Goal: Information Seeking & Learning: Learn about a topic

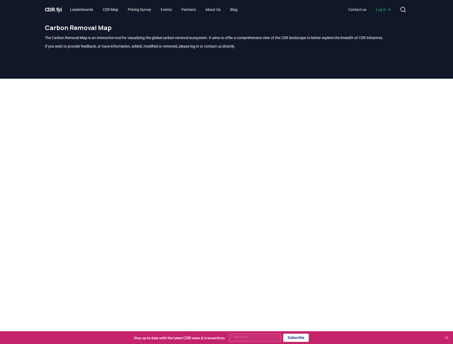
click at [60, 13] on link "CDR . fyi" at bounding box center [53, 9] width 17 height 7
click at [49, 8] on span "CDR . fyi" at bounding box center [53, 9] width 17 height 6
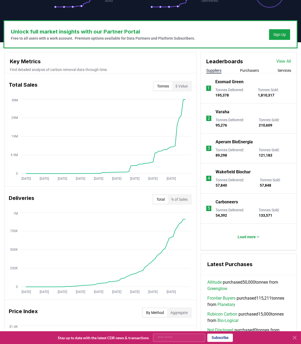
scroll to position [137, 0]
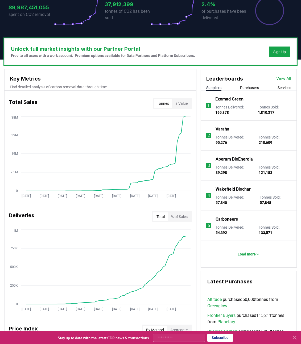
click at [113, 218] on div "Deliveries Total % of Sales" at bounding box center [100, 216] width 191 height 19
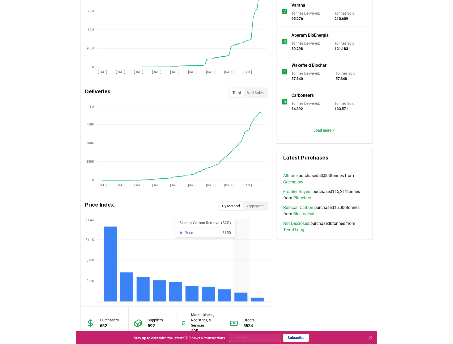
scroll to position [282, 0]
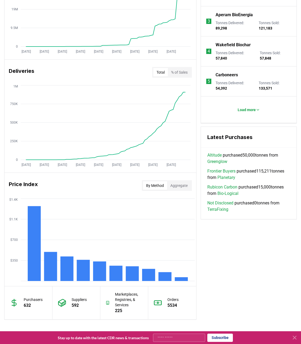
click at [179, 185] on button "Aggregate" at bounding box center [179, 185] width 24 height 9
click at [155, 185] on button "By Method" at bounding box center [155, 185] width 24 height 9
click at [111, 184] on div "Price Index By Method Aggregate" at bounding box center [100, 185] width 191 height 19
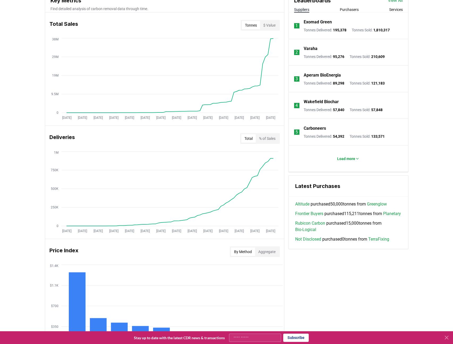
scroll to position [0, 0]
